Goal: Transaction & Acquisition: Purchase product/service

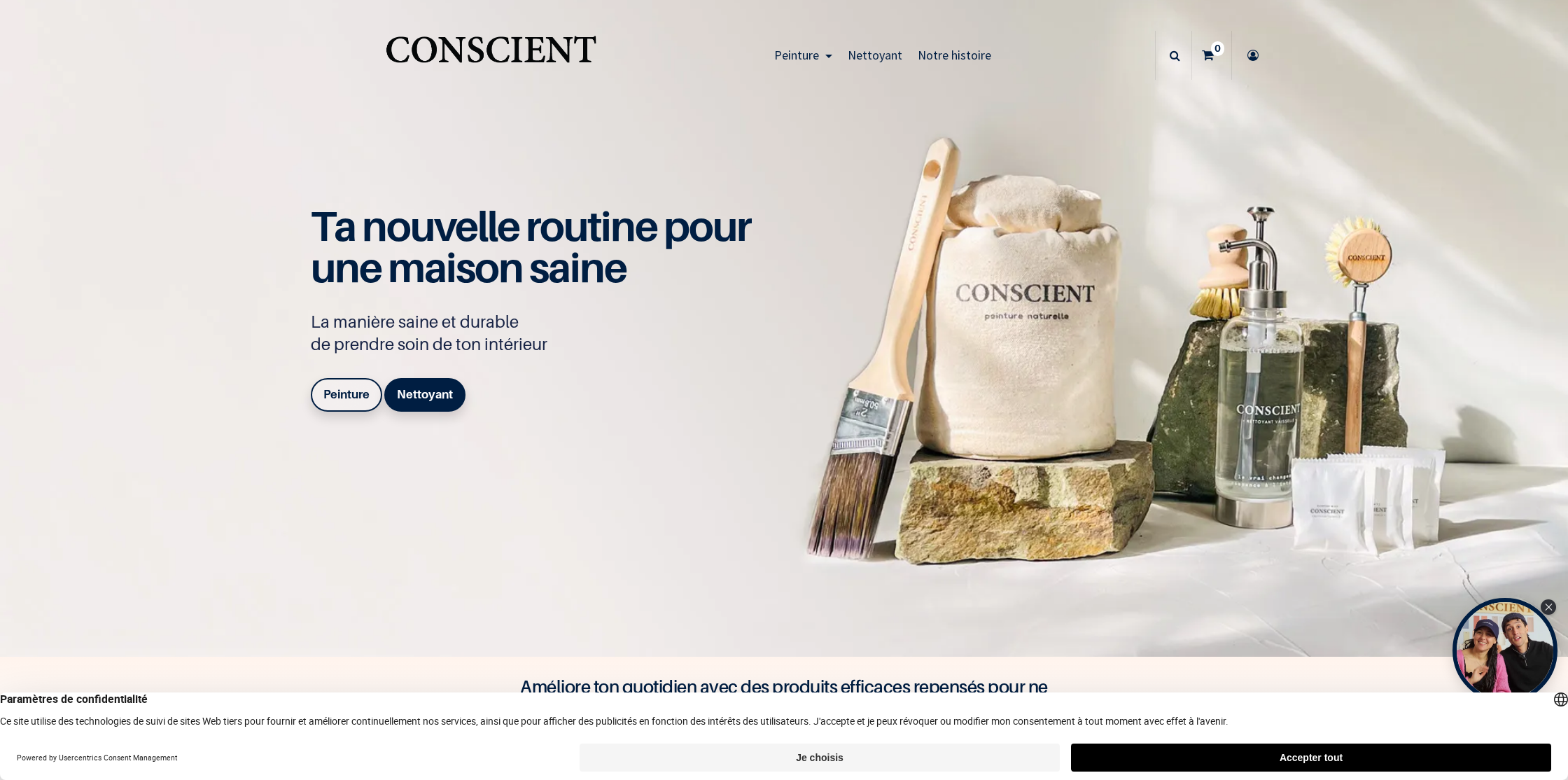
click at [357, 400] on b "Peinture" at bounding box center [347, 394] width 47 height 14
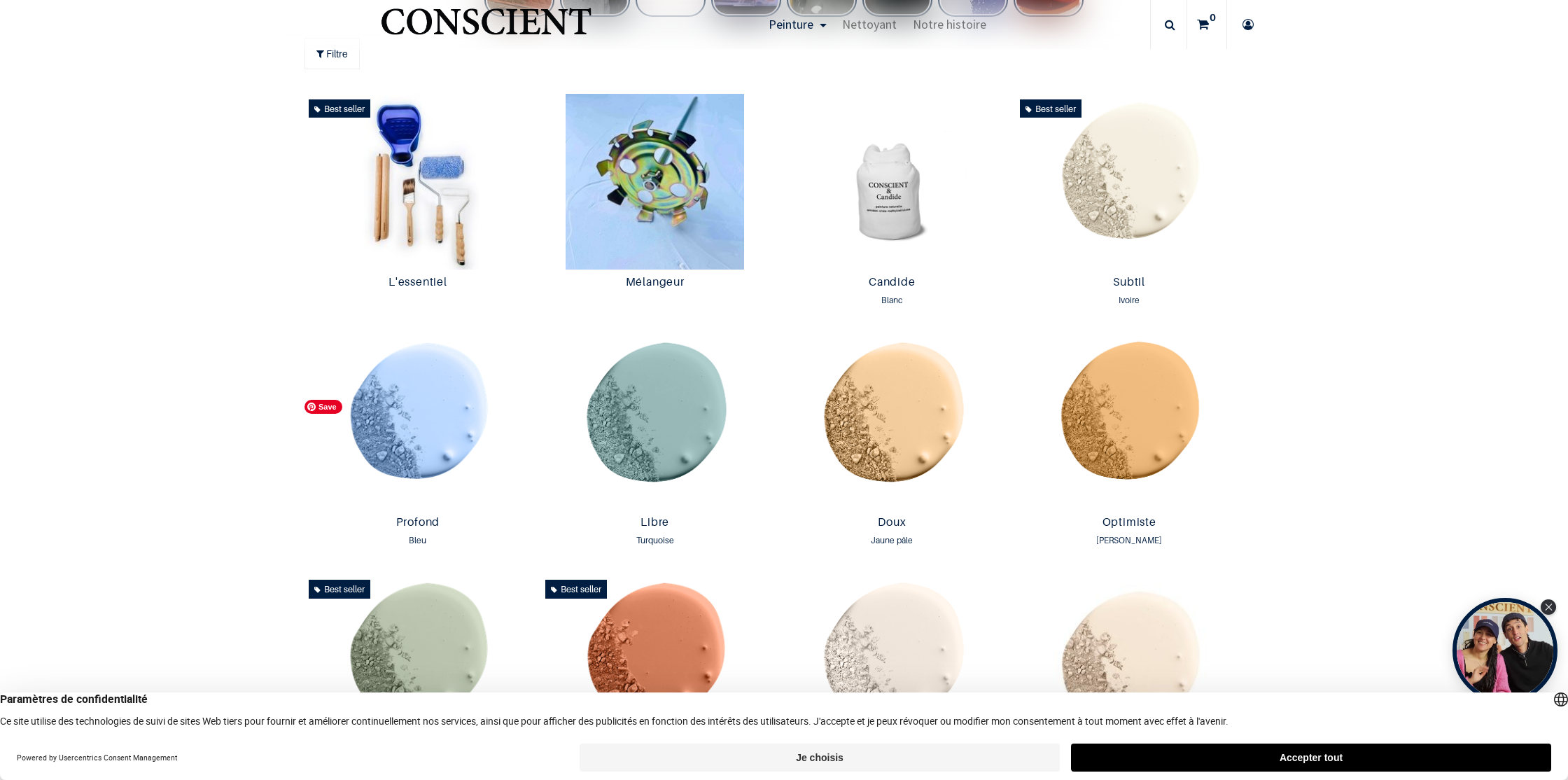
scroll to position [918, 0]
click at [373, 407] on img at bounding box center [419, 422] width 231 height 175
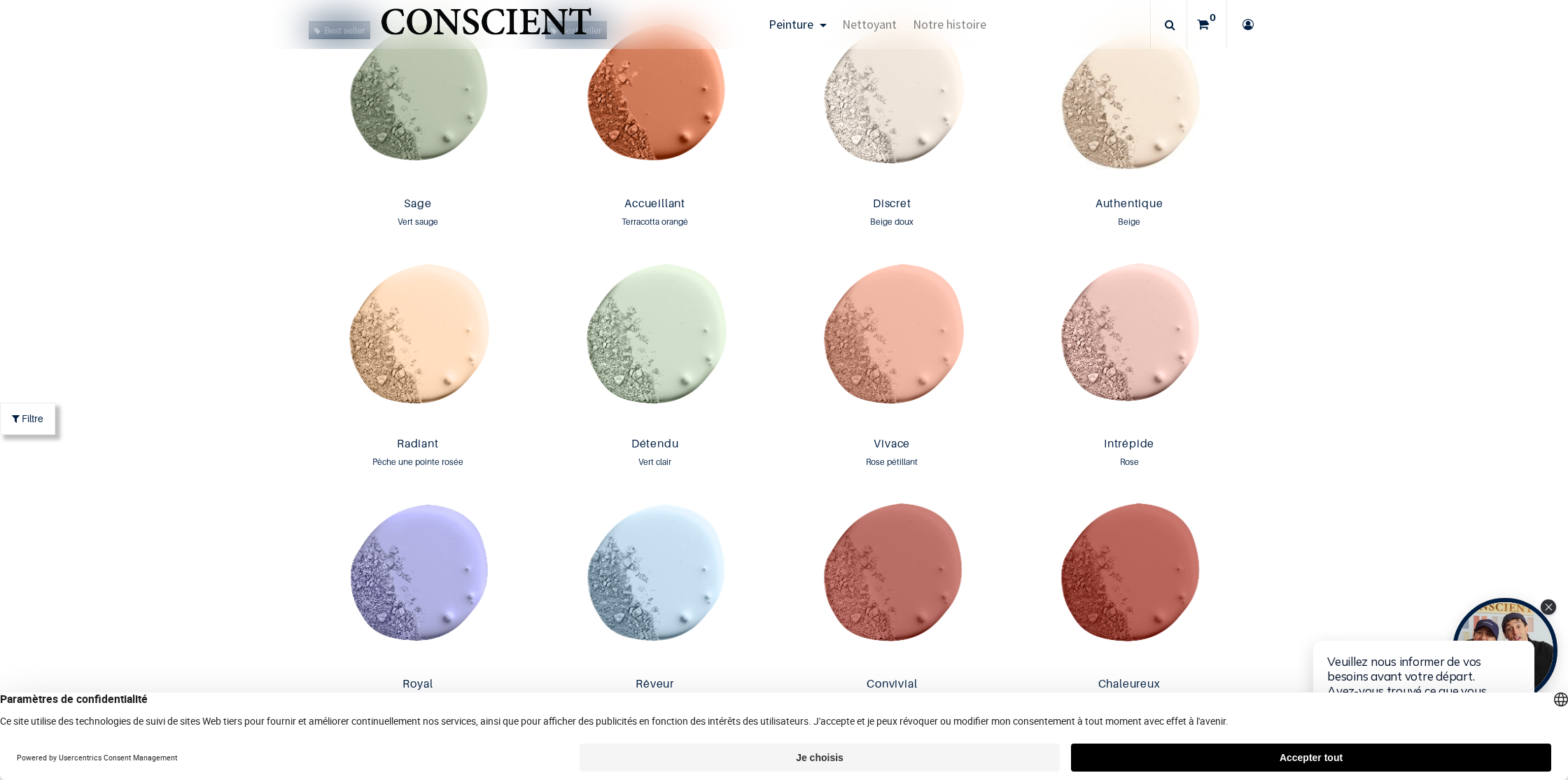
scroll to position [1444, 0]
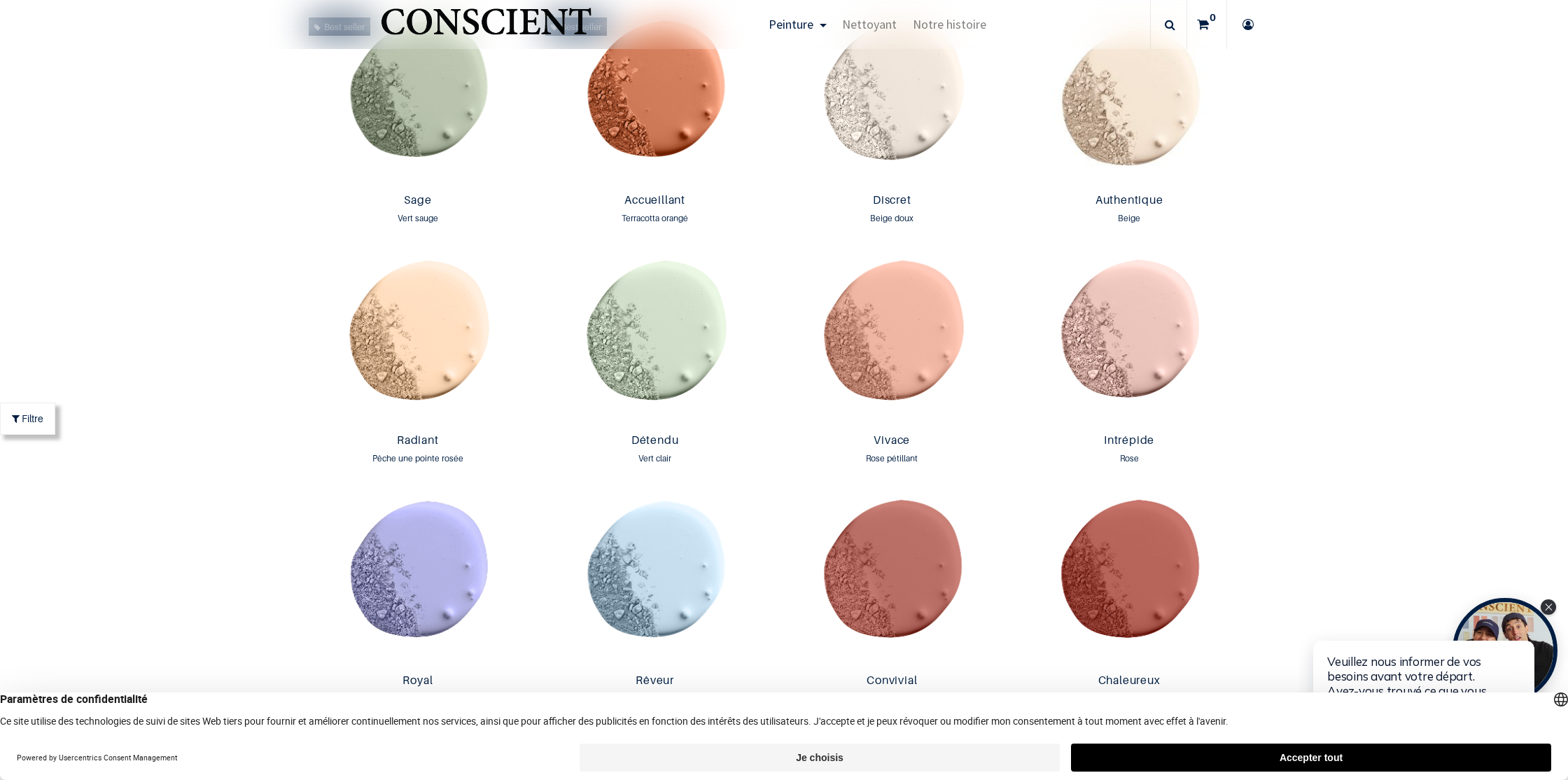
click at [1419, 753] on button "Accepter tout" at bounding box center [1311, 757] width 481 height 28
